Goal: Task Accomplishment & Management: Complete application form

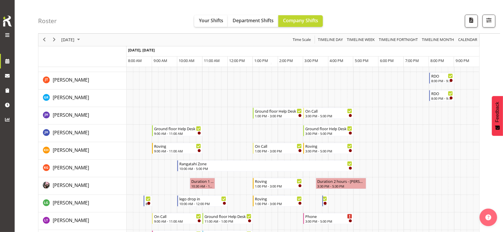
scroll to position [146, 0]
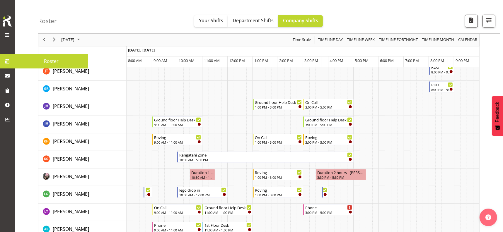
click at [8, 33] on span at bounding box center [7, 35] width 7 height 7
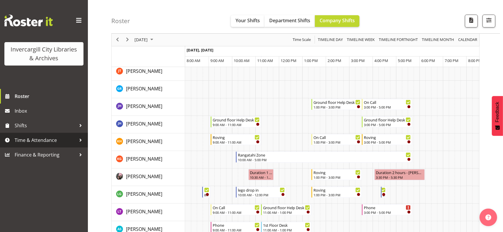
click at [81, 140] on div at bounding box center [80, 140] width 9 height 9
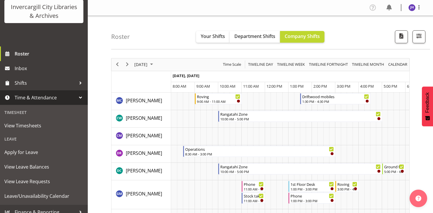
scroll to position [49, 0]
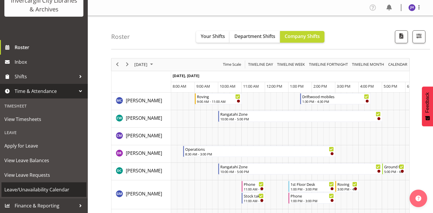
click at [41, 191] on span "Leave/Unavailability Calendar" at bounding box center [43, 190] width 79 height 9
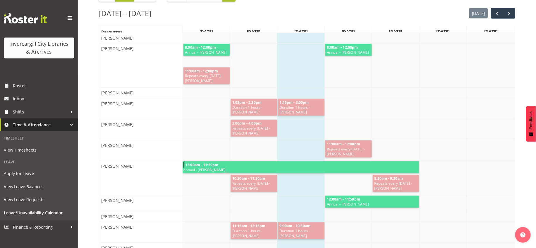
scroll to position [73, 0]
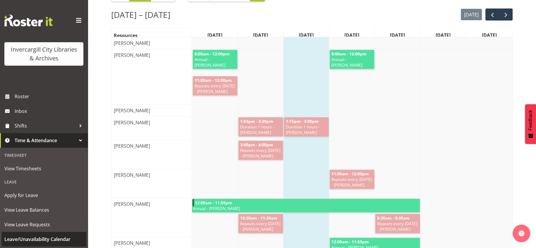
click at [27, 213] on span "Leave/Unavailability Calendar" at bounding box center [43, 239] width 79 height 9
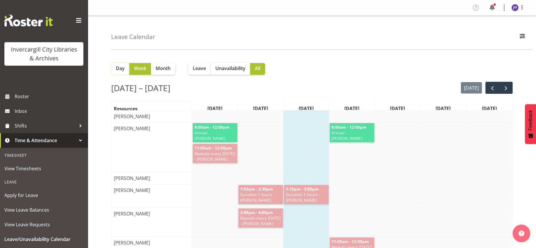
click at [118, 70] on span "Day" at bounding box center [120, 68] width 9 height 7
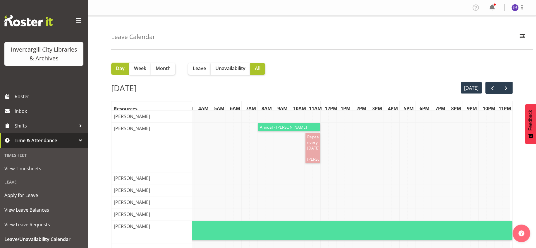
scroll to position [0, 61]
click at [141, 70] on span "Week" at bounding box center [140, 68] width 12 height 7
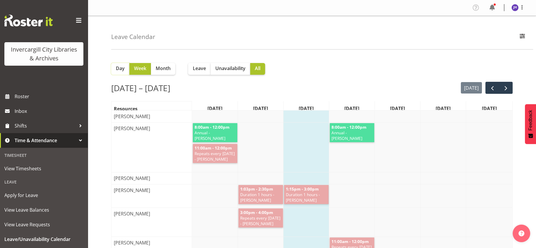
click at [123, 71] on span "Day" at bounding box center [120, 68] width 9 height 7
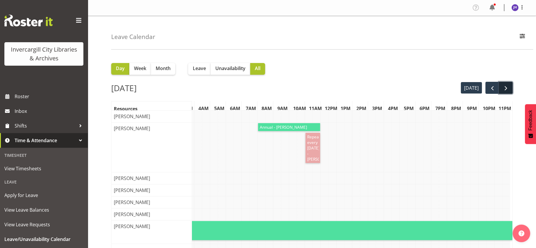
click at [507, 87] on span "next" at bounding box center [506, 88] width 7 height 7
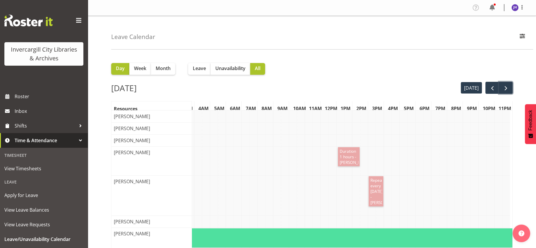
click at [507, 87] on span "next" at bounding box center [506, 88] width 7 height 7
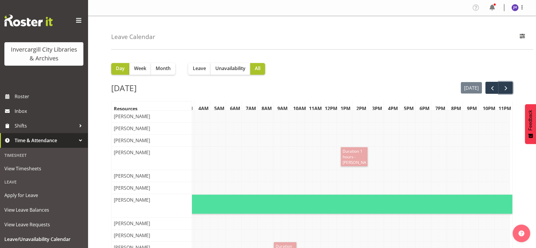
click at [507, 87] on span "next" at bounding box center [506, 88] width 7 height 7
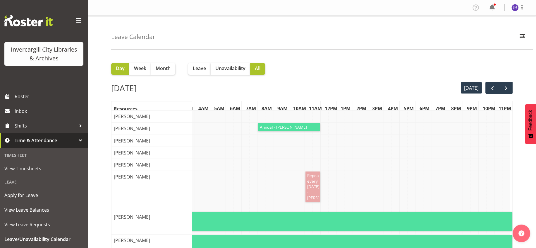
click at [505, 87] on span "next" at bounding box center [506, 88] width 7 height 7
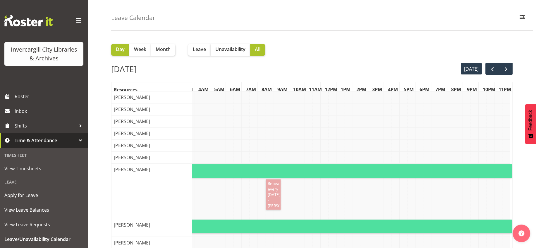
scroll to position [0, 0]
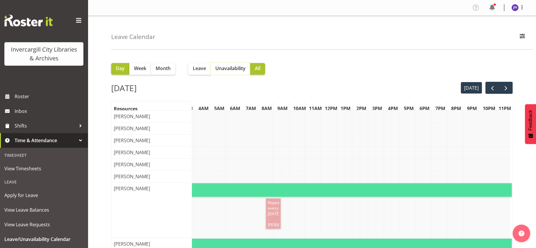
click at [239, 67] on span "Unavailability" at bounding box center [231, 68] width 30 height 7
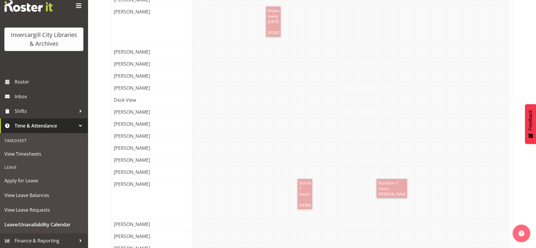
scroll to position [193, 0]
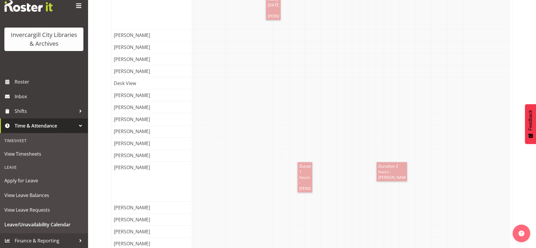
click at [376, 101] on div at bounding box center [321, 95] width 380 height 12
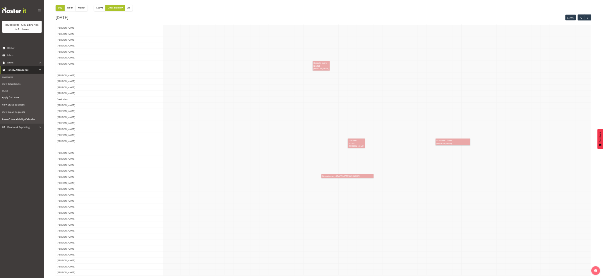
scroll to position [0, 0]
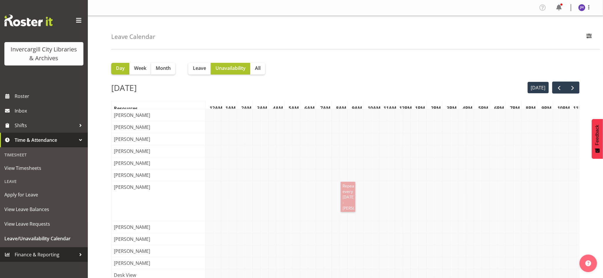
click at [80, 247] on div at bounding box center [80, 255] width 9 height 9
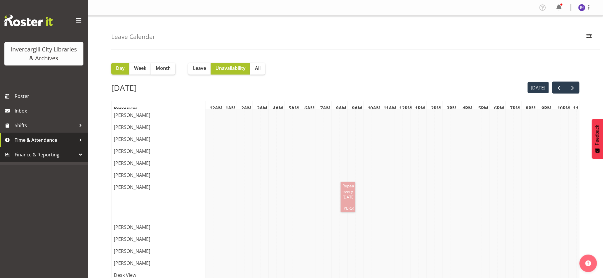
click at [80, 139] on div at bounding box center [80, 140] width 9 height 9
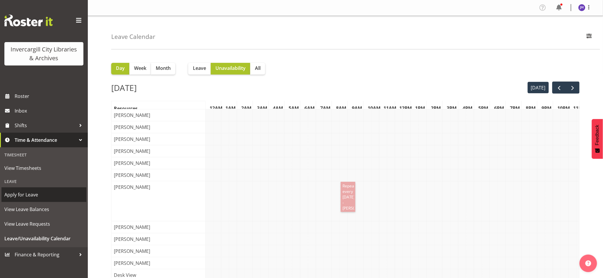
click at [31, 195] on span "Apply for Leave" at bounding box center [43, 195] width 79 height 9
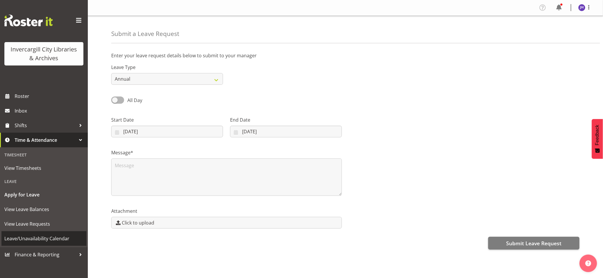
click at [31, 239] on span "Leave/Unavailability Calendar" at bounding box center [43, 239] width 79 height 9
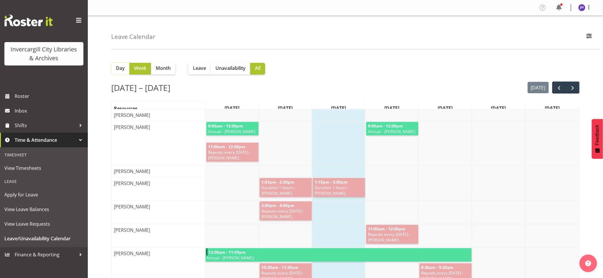
click at [120, 69] on span "Day" at bounding box center [120, 68] width 9 height 7
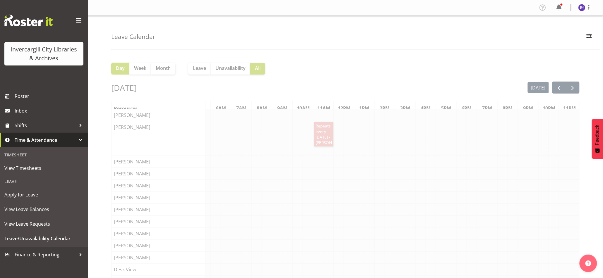
scroll to position [0, 8]
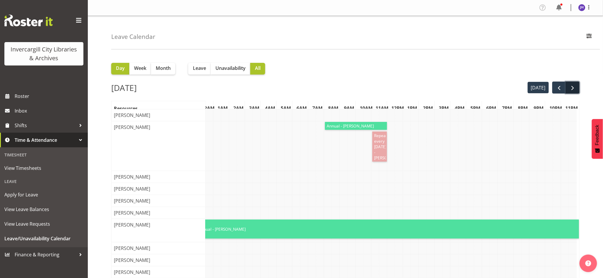
click at [573, 87] on span "next" at bounding box center [573, 88] width 7 height 7
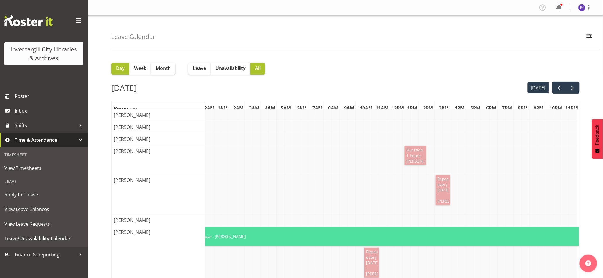
click at [80, 19] on span at bounding box center [78, 20] width 9 height 9
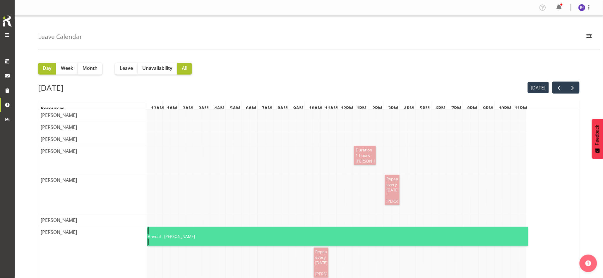
click at [4, 33] on span at bounding box center [7, 35] width 7 height 7
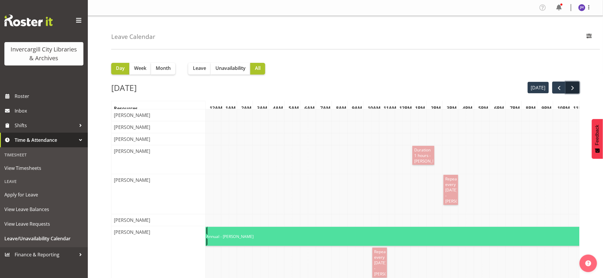
click at [575, 86] on span "next" at bounding box center [573, 88] width 7 height 7
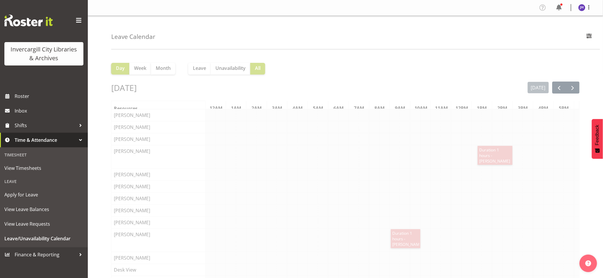
scroll to position [0, 118]
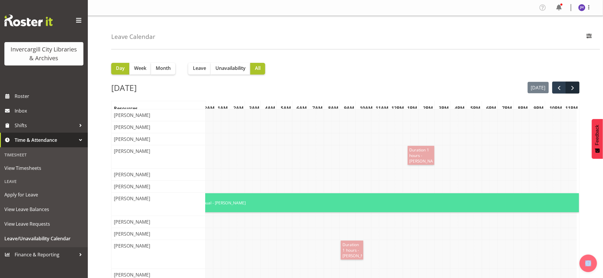
scroll to position [0, 8]
click at [573, 88] on span "next" at bounding box center [573, 88] width 7 height 7
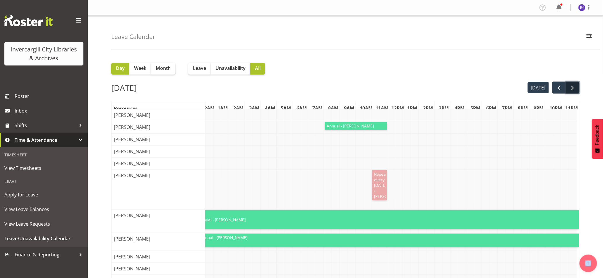
click at [572, 88] on span "next" at bounding box center [573, 88] width 7 height 7
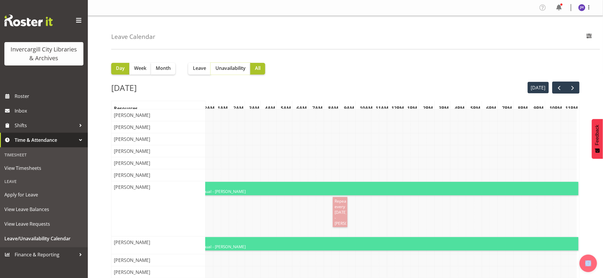
click at [228, 69] on span "Unavailability" at bounding box center [231, 68] width 30 height 7
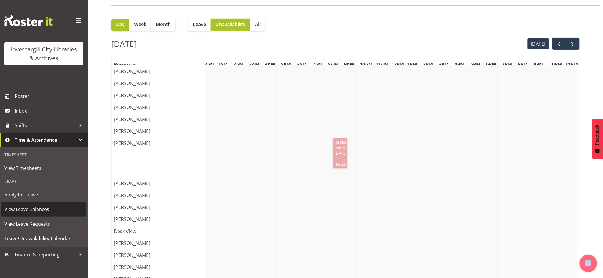
scroll to position [0, 0]
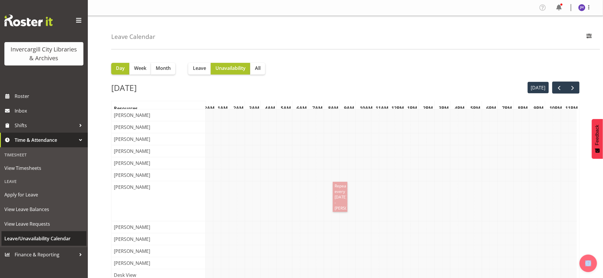
click at [52, 237] on span "Leave/Unavailability Calendar" at bounding box center [43, 239] width 79 height 9
click at [47, 235] on span "Leave/Unavailability Calendar" at bounding box center [43, 239] width 79 height 9
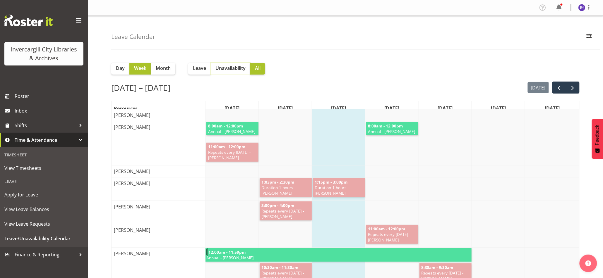
click at [224, 65] on span "Unavailability" at bounding box center [231, 68] width 30 height 7
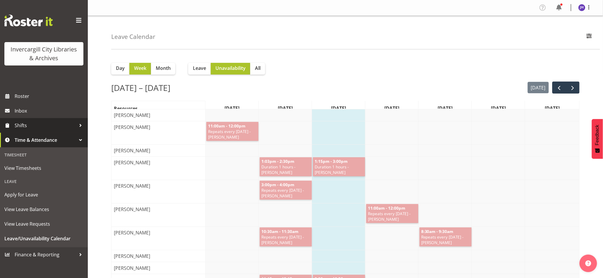
click at [78, 125] on div at bounding box center [80, 125] width 9 height 9
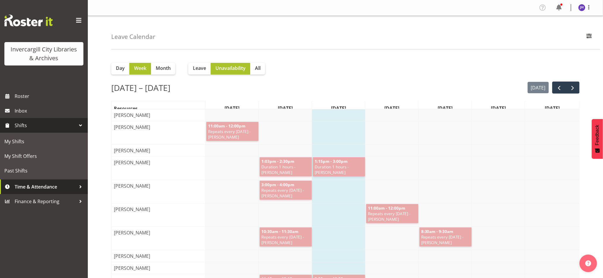
click at [67, 185] on span "Time & Attendance" at bounding box center [45, 187] width 61 height 9
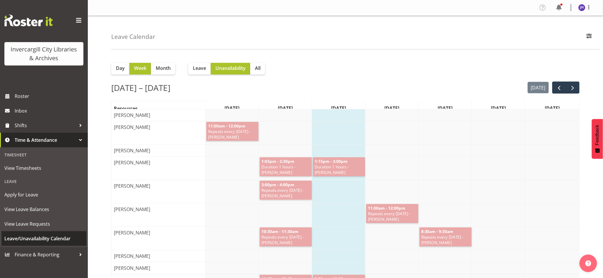
click at [23, 238] on span "Leave/Unavailability Calendar" at bounding box center [43, 239] width 79 height 9
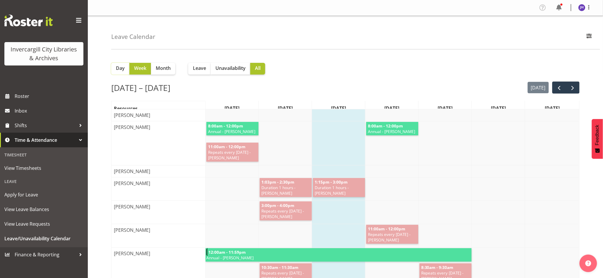
click at [121, 69] on span "Day" at bounding box center [120, 68] width 9 height 7
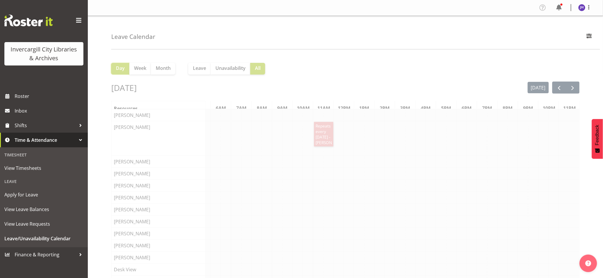
scroll to position [0, 8]
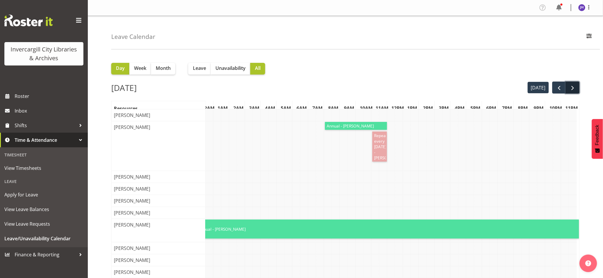
click at [572, 86] on span "next" at bounding box center [573, 88] width 7 height 7
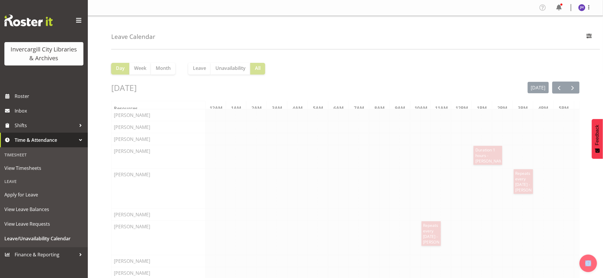
scroll to position [0, 118]
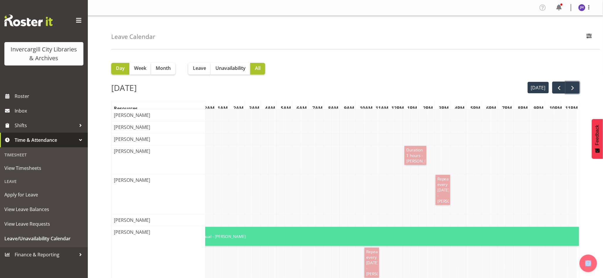
click at [572, 86] on span "next" at bounding box center [573, 88] width 7 height 7
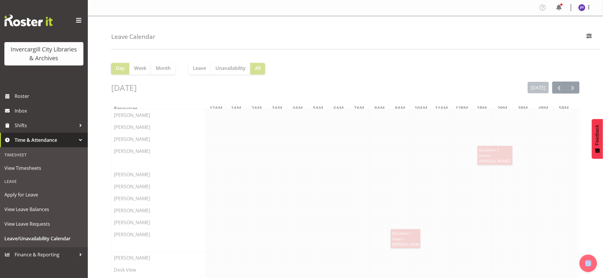
scroll to position [0, 118]
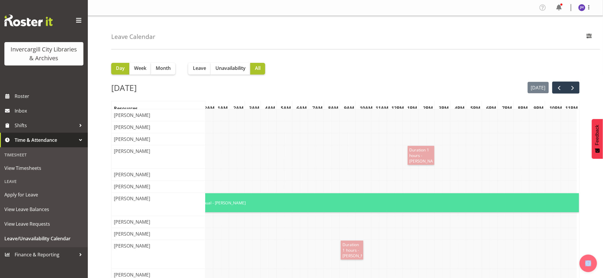
scroll to position [0, 8]
click at [572, 86] on span "next" at bounding box center [573, 88] width 7 height 7
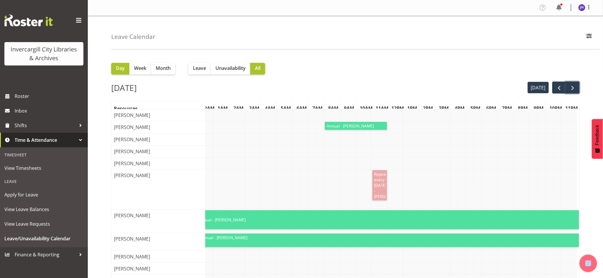
click at [572, 86] on span "next" at bounding box center [573, 88] width 7 height 7
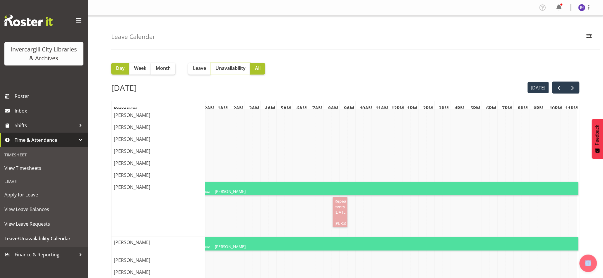
click at [231, 66] on span "Unavailability" at bounding box center [231, 68] width 30 height 7
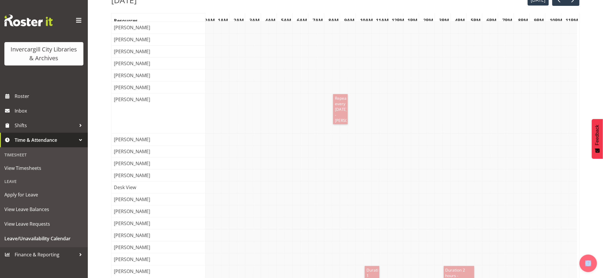
scroll to position [132, 0]
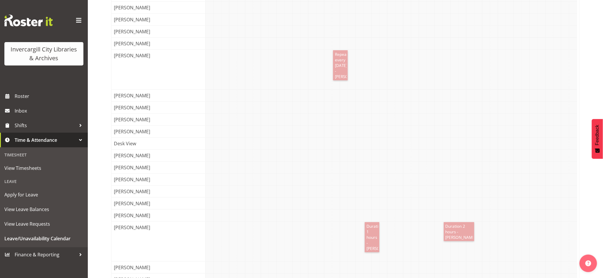
click at [423, 162] on div at bounding box center [388, 156] width 380 height 12
click at [154, 162] on div "Jill Harpur" at bounding box center [162, 156] width 100 height 12
click at [33, 238] on span "Leave/Unavailability Calendar" at bounding box center [43, 239] width 79 height 9
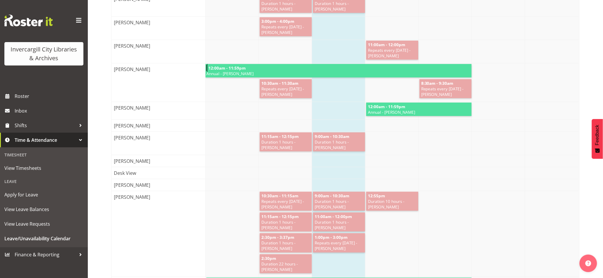
scroll to position [220, 0]
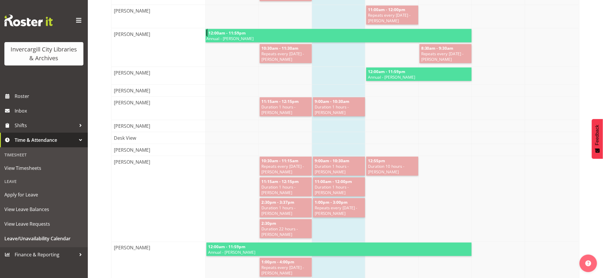
click at [145, 155] on div "[PERSON_NAME]" at bounding box center [162, 150] width 100 height 12
click at [126, 154] on span "[PERSON_NAME]" at bounding box center [132, 150] width 39 height 7
drag, startPoint x: 126, startPoint y: 157, endPoint x: 165, endPoint y: 155, distance: 39.0
click at [165, 155] on div "[PERSON_NAME]" at bounding box center [162, 150] width 100 height 12
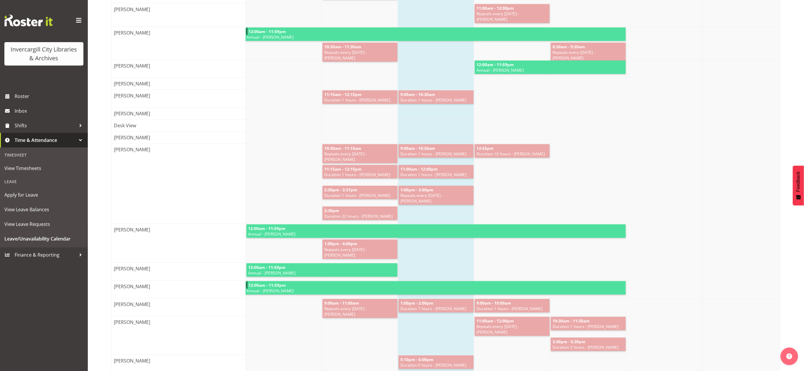
scroll to position [218, 0]
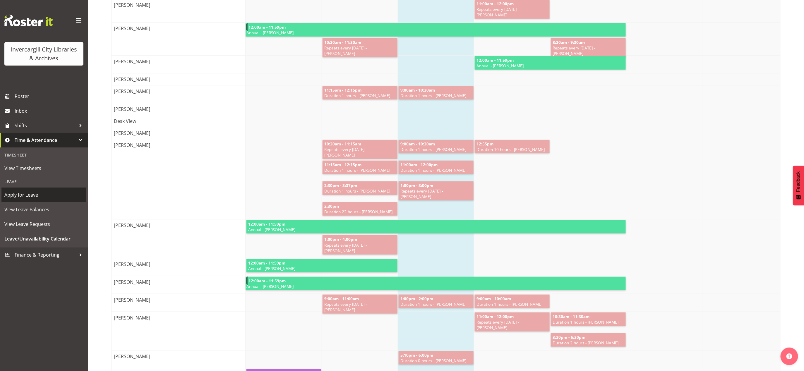
click at [23, 193] on span "Apply for Leave" at bounding box center [43, 195] width 79 height 9
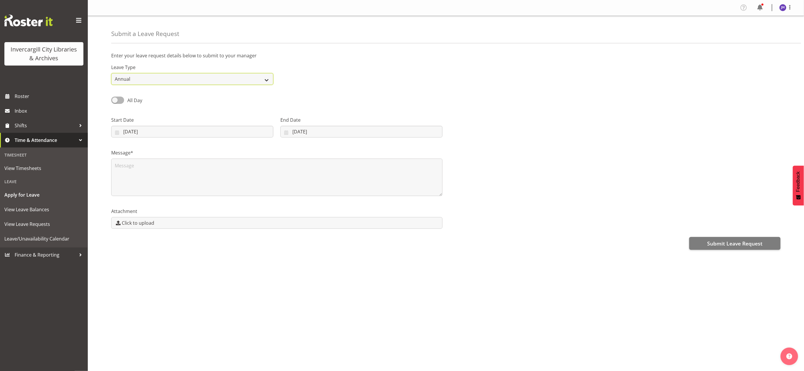
click at [269, 78] on select "Annual Sick Leave Without Pay Bereavement Domestic Violence Parental Jury Servi…" at bounding box center [192, 79] width 162 height 12
click at [380, 100] on div "All Day Single Day" at bounding box center [446, 98] width 677 height 20
click at [25, 237] on span "Leave/Unavailability Calendar" at bounding box center [43, 239] width 79 height 9
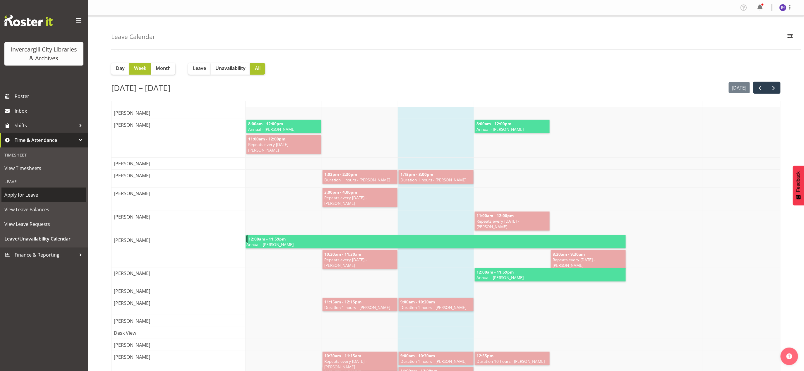
click at [16, 193] on span "Apply for Leave" at bounding box center [43, 195] width 79 height 9
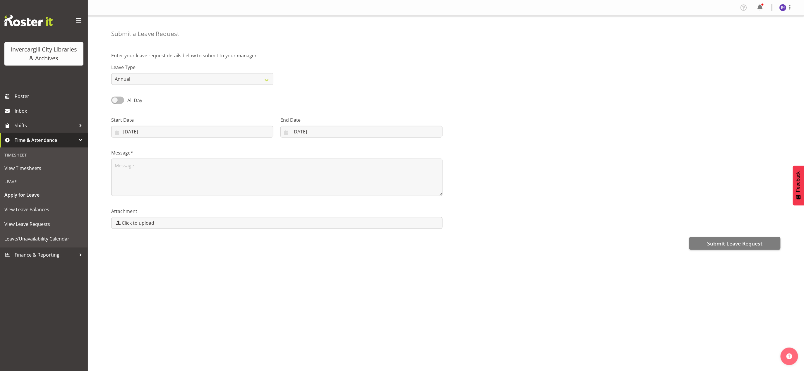
drag, startPoint x: 116, startPoint y: 99, endPoint x: 133, endPoint y: 100, distance: 17.0
click at [133, 100] on label "All Day" at bounding box center [126, 100] width 31 height 7
click at [115, 100] on input "All Day" at bounding box center [113, 100] width 4 height 4
checkbox input "true"
click at [268, 81] on select "Annual Sick Leave Without Pay Bereavement Domestic Violence Parental Jury Servi…" at bounding box center [192, 79] width 162 height 12
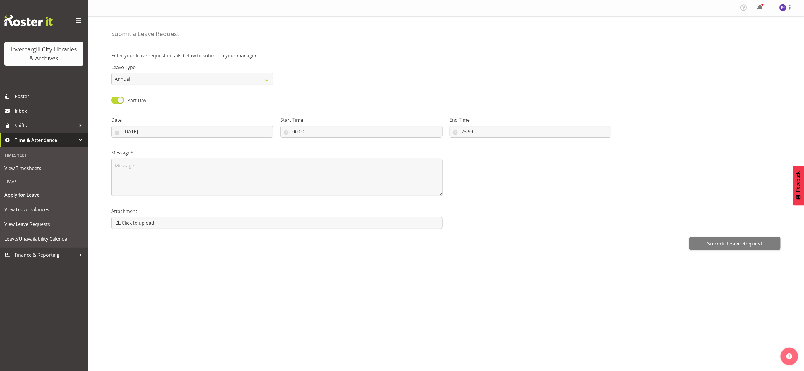
click at [512, 80] on div "Leave Type Annual Sick Leave Without Pay Bereavement Domestic Violence Parental…" at bounding box center [446, 72] width 677 height 33
click at [55, 112] on span "Inbox" at bounding box center [50, 111] width 70 height 9
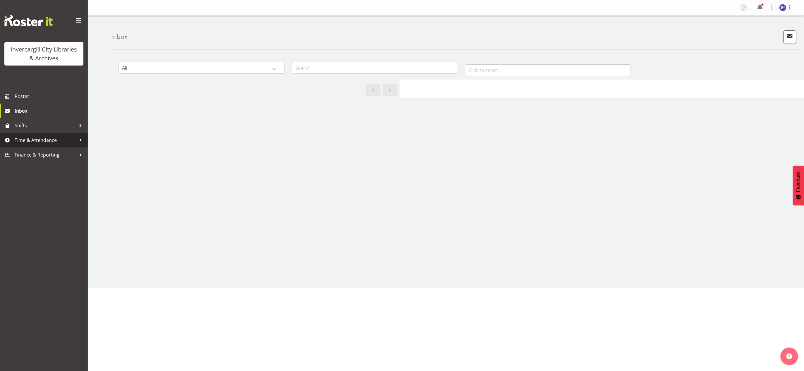
click at [35, 140] on span "Time & Attendance" at bounding box center [45, 140] width 61 height 9
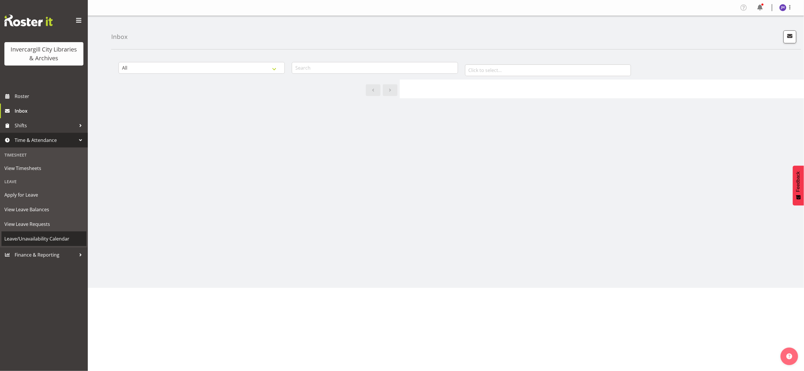
click at [36, 236] on span "Leave/Unavailability Calendar" at bounding box center [43, 239] width 79 height 9
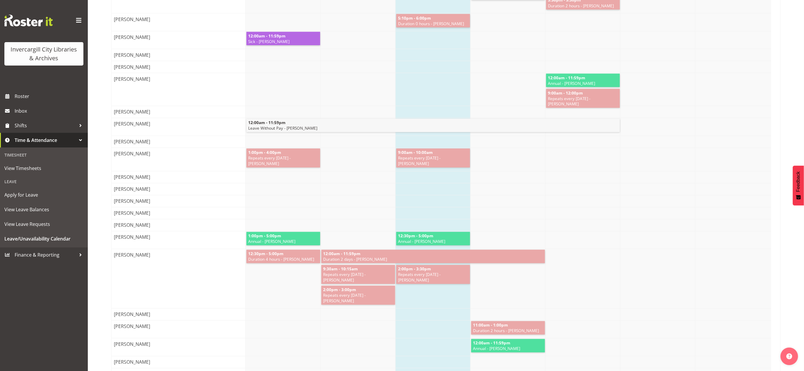
scroll to position [565, 0]
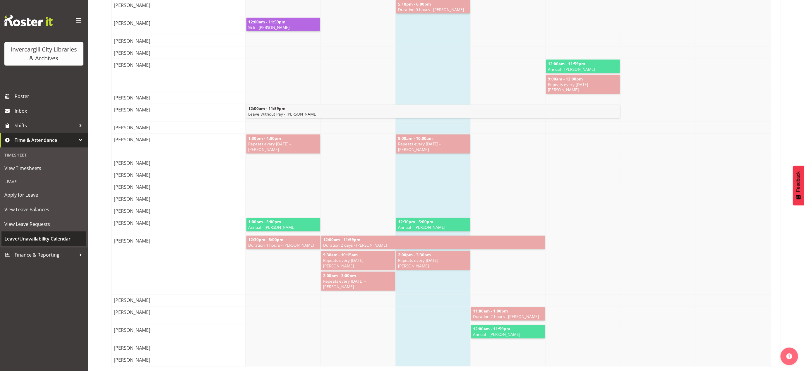
click at [45, 239] on span "Leave/Unavailability Calendar" at bounding box center [43, 239] width 79 height 9
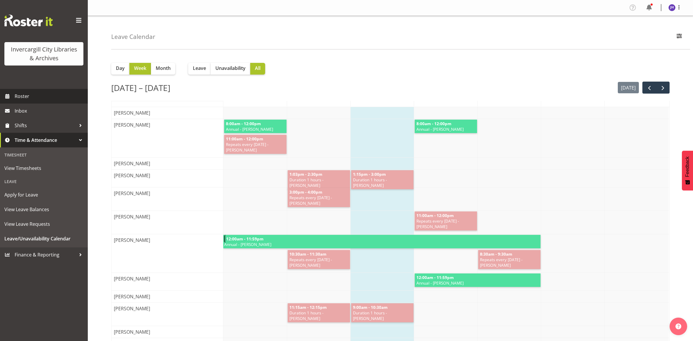
click at [32, 97] on span "Roster" at bounding box center [50, 96] width 70 height 9
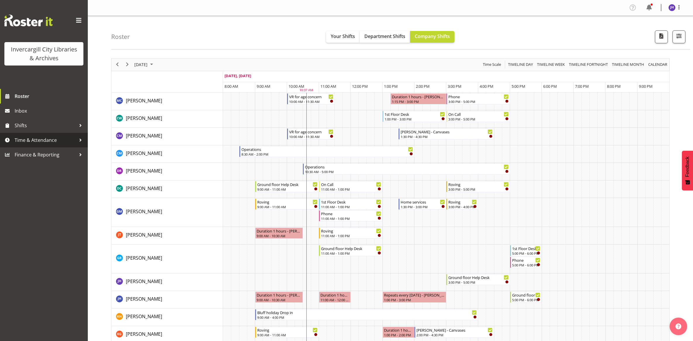
click at [30, 141] on span "Time & Attendance" at bounding box center [45, 140] width 61 height 9
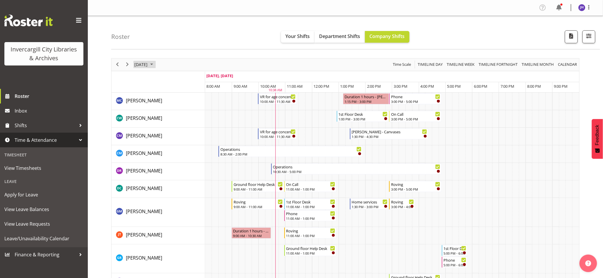
click at [155, 65] on span "September 2025" at bounding box center [151, 64] width 7 height 7
click at [189, 128] on span "26" at bounding box center [187, 129] width 9 height 9
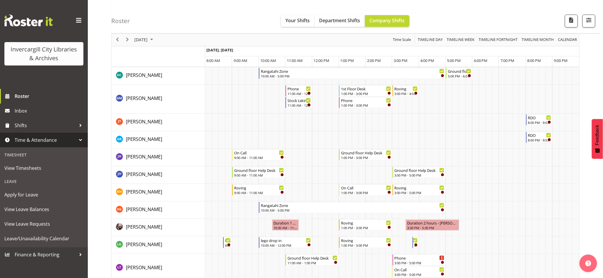
scroll to position [85, 0]
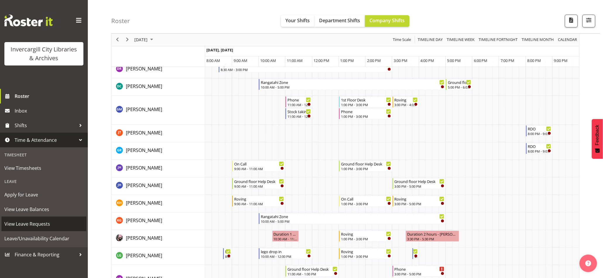
drag, startPoint x: 87, startPoint y: 212, endPoint x: 85, endPoint y: 223, distance: 11.3
click at [85, 223] on div "Timesheet View Timesheets Leave Apply for Leave View Leave Balances View Leave …" at bounding box center [44, 198] width 88 height 100
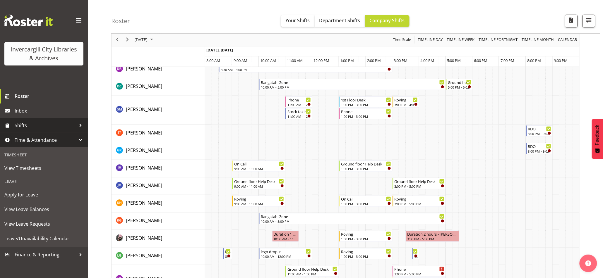
click at [80, 126] on div at bounding box center [80, 125] width 9 height 9
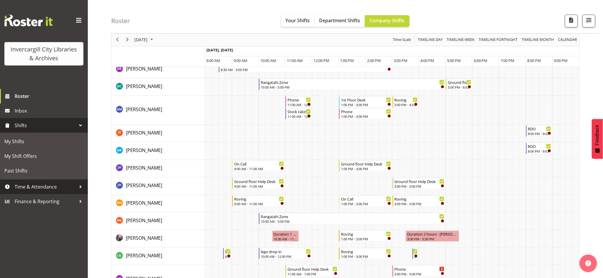
click at [35, 184] on span "Time & Attendance" at bounding box center [45, 187] width 61 height 9
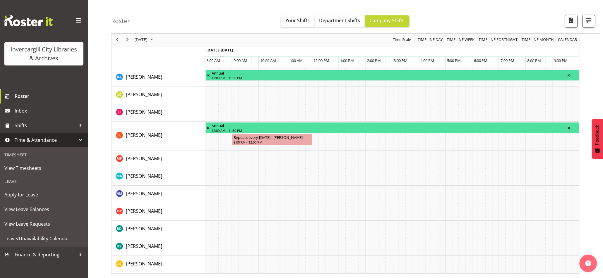
scroll to position [568, 0]
click at [41, 239] on span "Leave/Unavailability Calendar" at bounding box center [43, 239] width 79 height 9
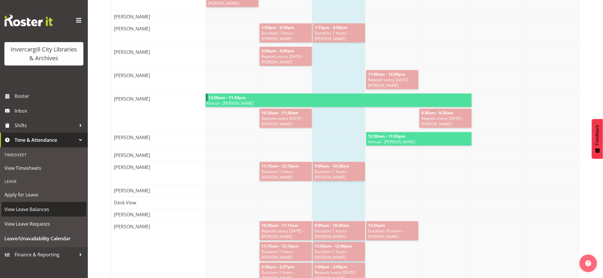
scroll to position [176, 0]
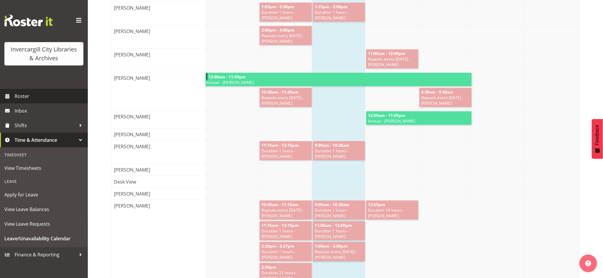
click at [17, 96] on span "Roster" at bounding box center [50, 96] width 70 height 9
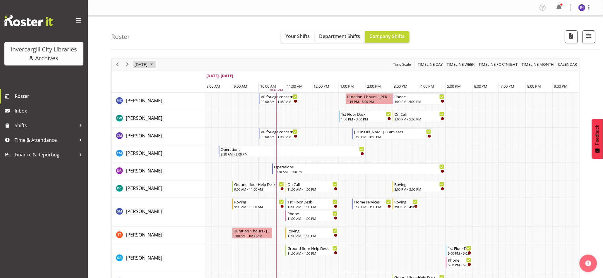
click at [155, 65] on span "September 2025" at bounding box center [151, 64] width 7 height 7
click at [188, 129] on span "26" at bounding box center [187, 129] width 9 height 9
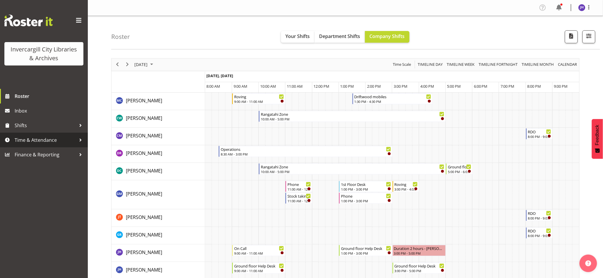
click at [81, 141] on div at bounding box center [80, 140] width 9 height 9
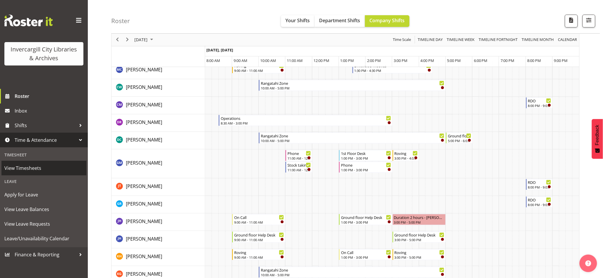
scroll to position [44, 0]
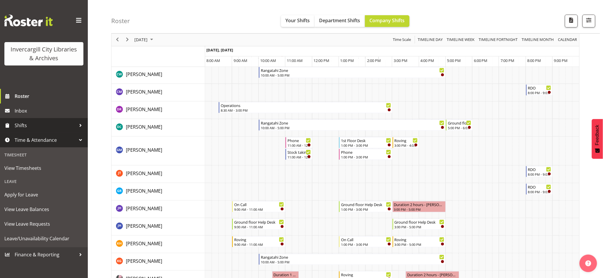
click at [81, 124] on div at bounding box center [80, 125] width 9 height 9
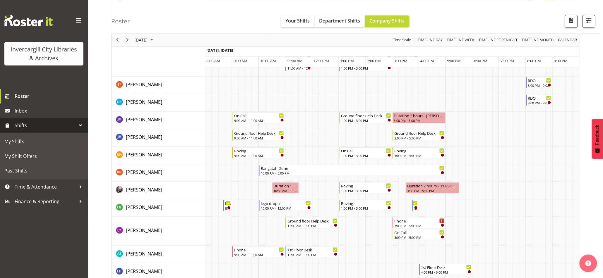
scroll to position [88, 0]
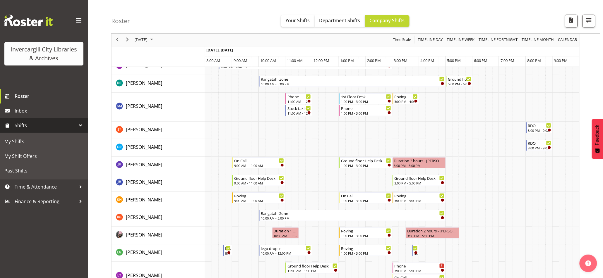
click at [80, 126] on div at bounding box center [80, 125] width 9 height 9
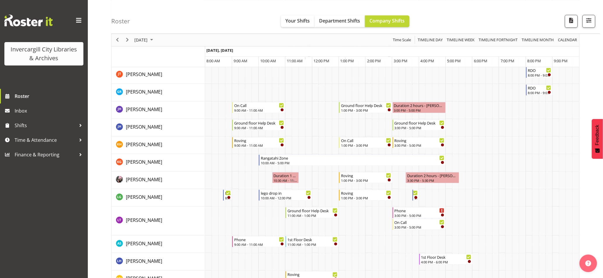
scroll to position [0, 0]
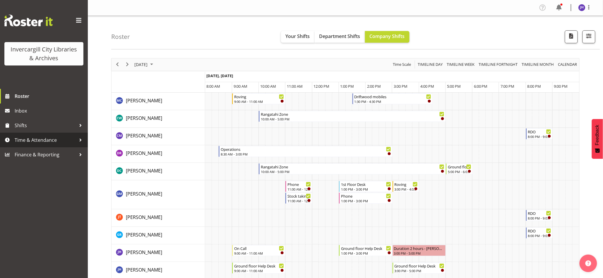
click at [34, 138] on span "Time & Attendance" at bounding box center [45, 140] width 61 height 9
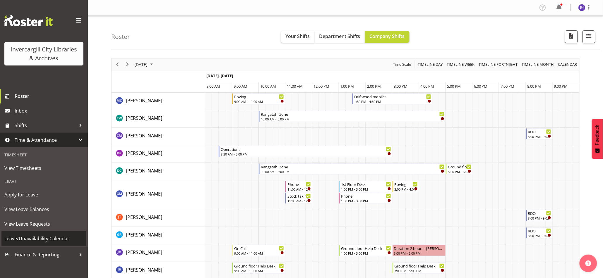
click at [31, 239] on span "Leave/Unavailability Calendar" at bounding box center [43, 239] width 79 height 9
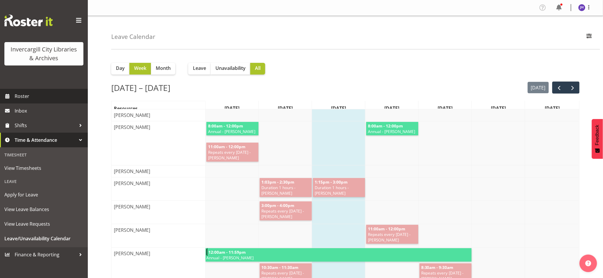
click at [21, 94] on span "Roster" at bounding box center [50, 96] width 70 height 9
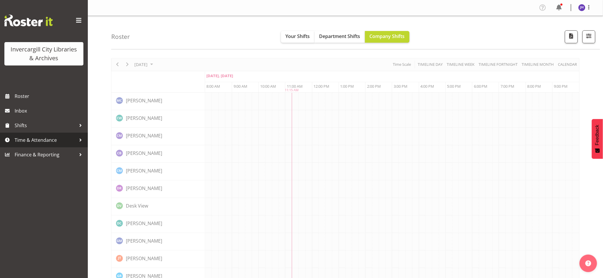
click at [43, 139] on span "Time & Attendance" at bounding box center [45, 140] width 61 height 9
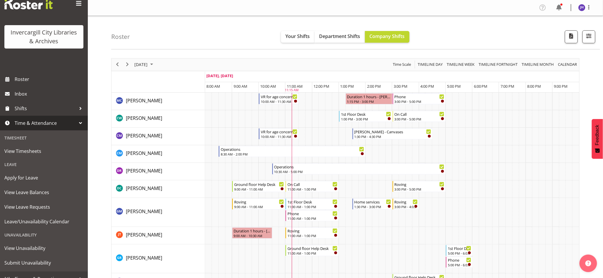
scroll to position [25, 0]
